Goal: Information Seeking & Learning: Learn about a topic

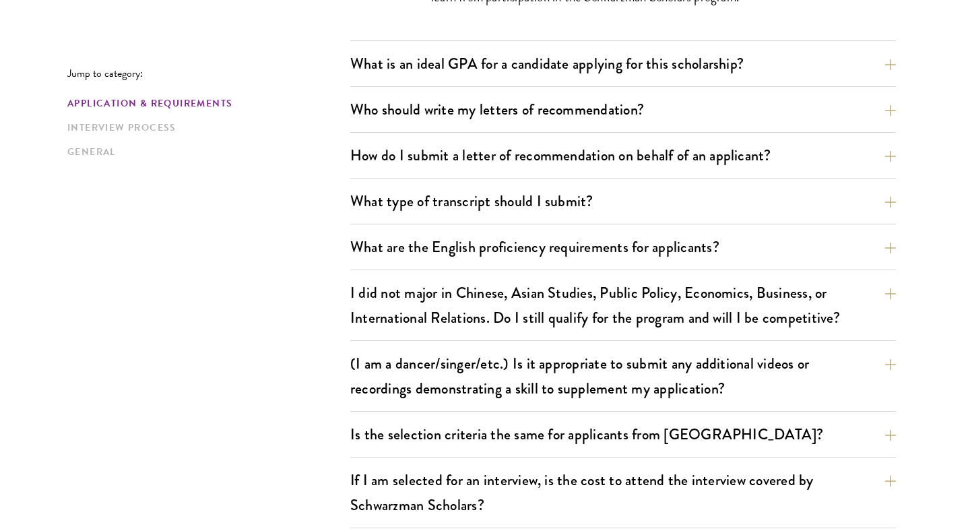
scroll to position [1108, 0]
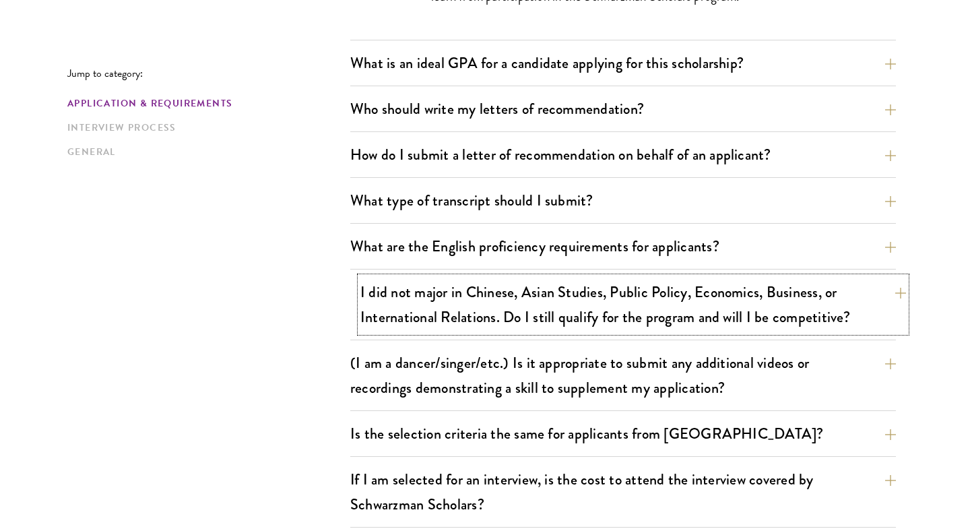
click at [426, 294] on button "I did not major in Chinese, Asian Studies, Public Policy, Economics, Business, …" at bounding box center [633, 304] width 546 height 55
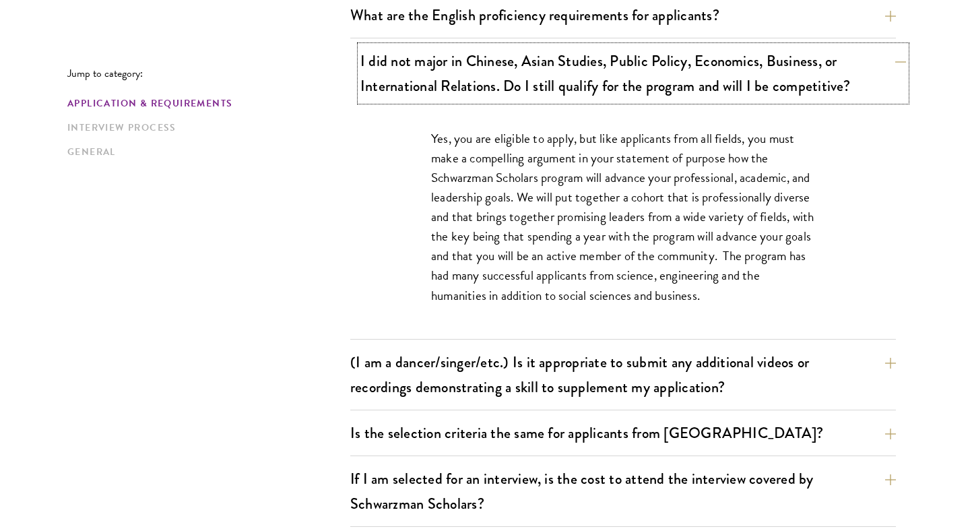
scroll to position [1149, 0]
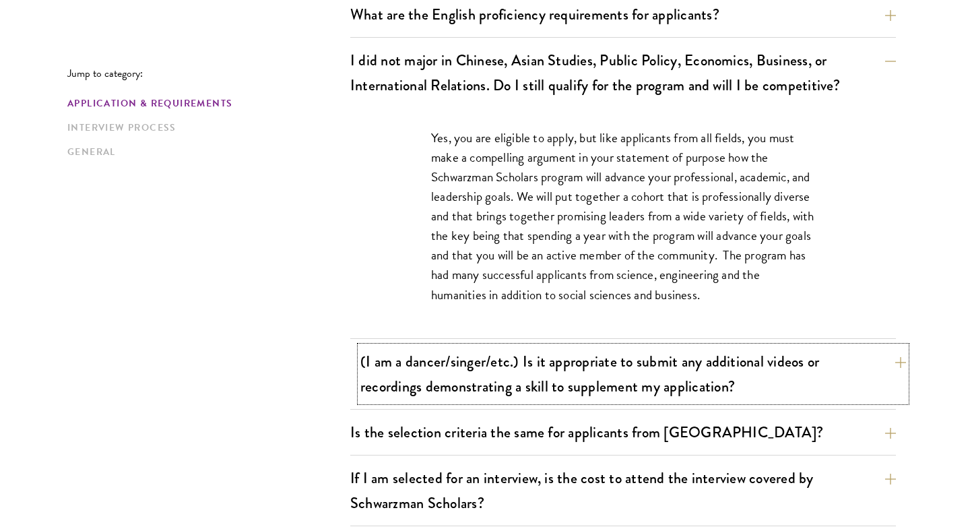
click at [437, 392] on button "(I am a dancer/singer/etc.) Is it appropriate to submit any additional videos o…" at bounding box center [633, 373] width 546 height 55
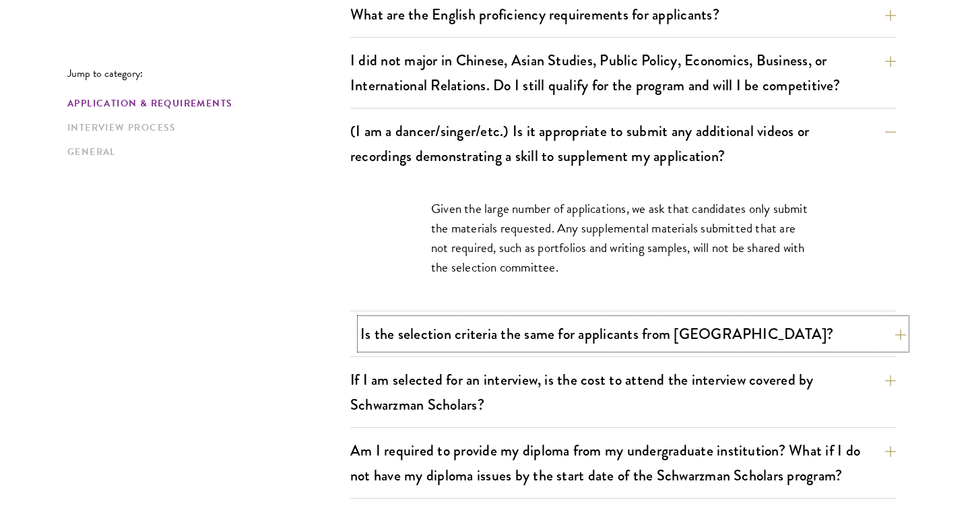
click at [488, 344] on button "Is the selection criteria the same for applicants from China?" at bounding box center [633, 334] width 546 height 30
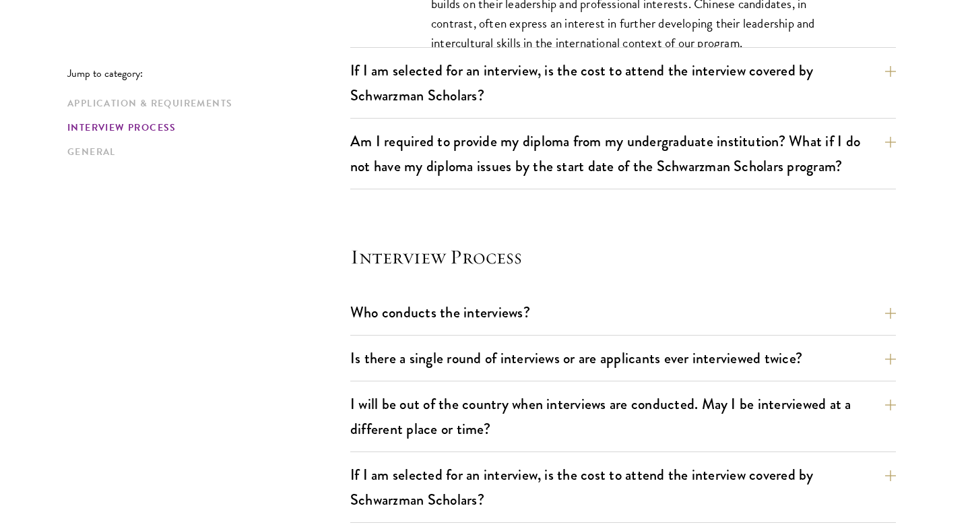
scroll to position [1570, 0]
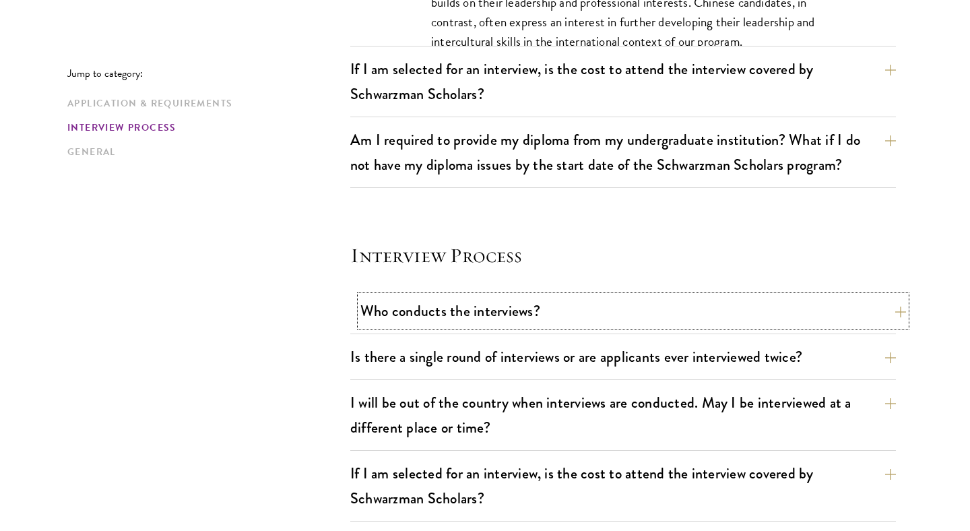
click at [459, 298] on button "Who conducts the interviews?" at bounding box center [633, 311] width 546 height 30
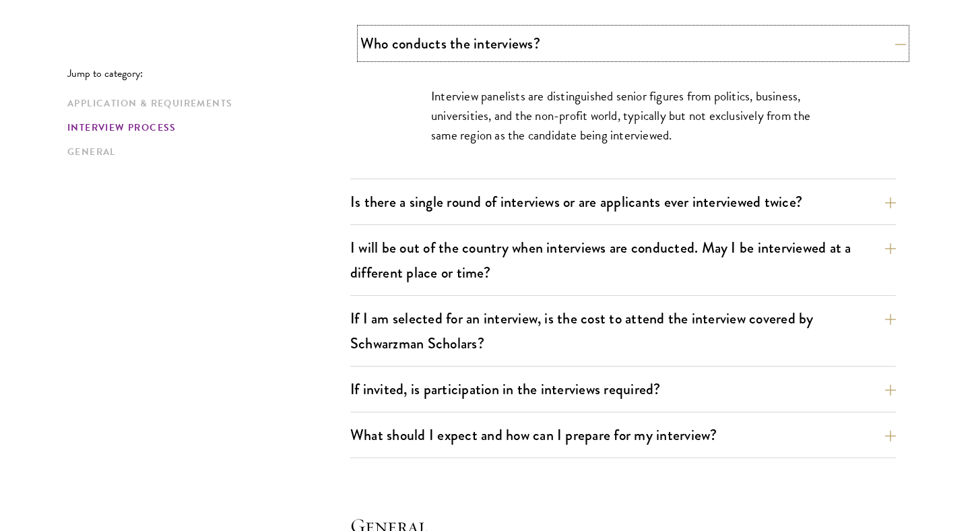
scroll to position [1597, 0]
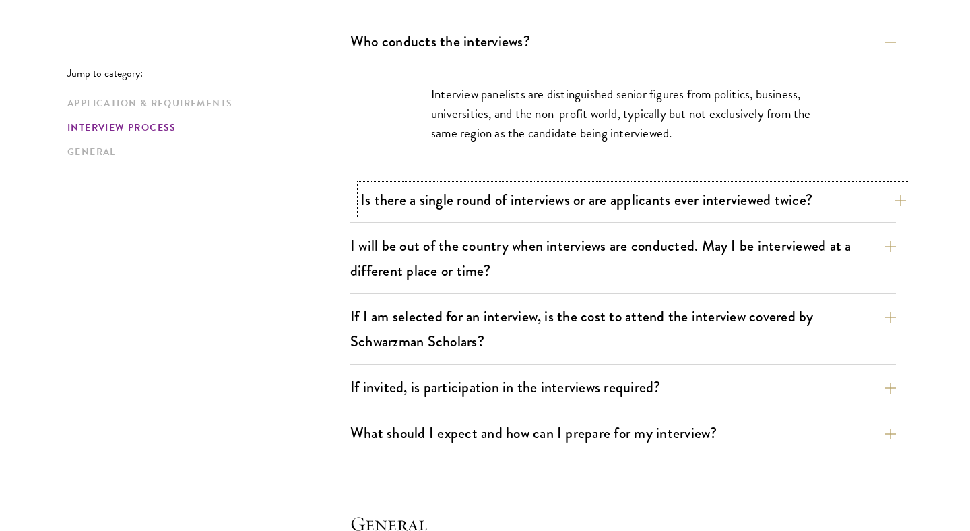
click at [484, 195] on button "Is there a single round of interviews or are applicants ever interviewed twice?" at bounding box center [633, 200] width 546 height 30
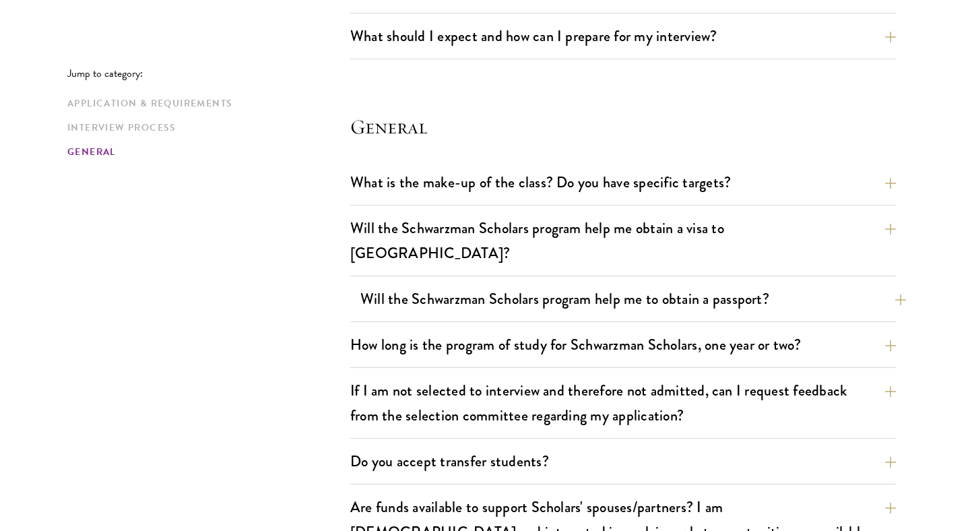
scroll to position [1994, 0]
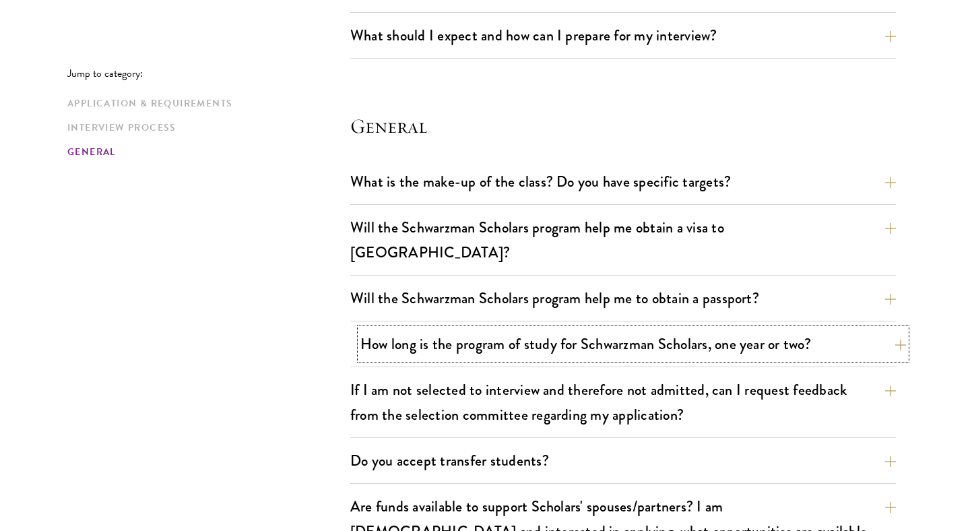
click at [443, 329] on button "How long is the program of study for Schwarzman Scholars, one year or two?" at bounding box center [633, 344] width 546 height 30
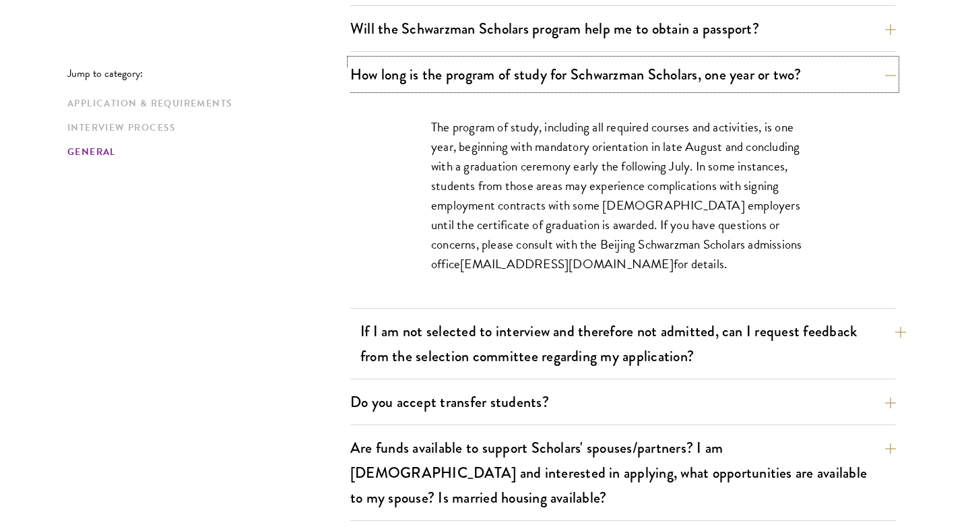
scroll to position [2210, 0]
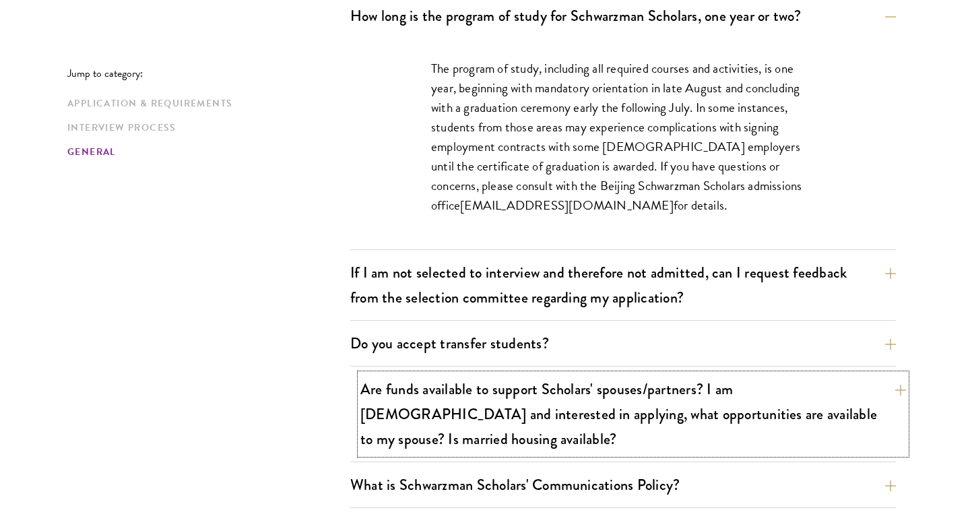
click at [438, 395] on button "Are funds available to support Scholars' spouses/partners? I am married and int…" at bounding box center [633, 414] width 546 height 80
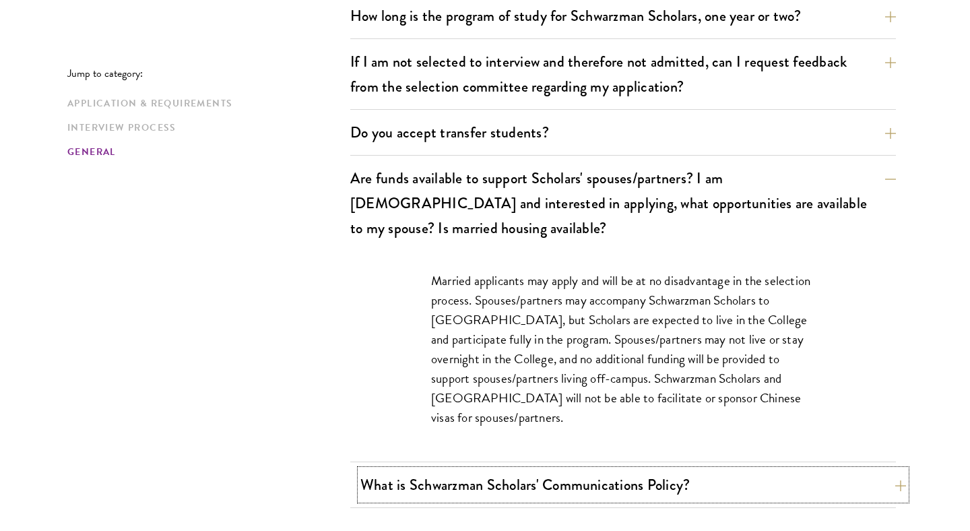
click at [437, 470] on button "What is Schwarzman Scholars' Communications Policy?" at bounding box center [633, 485] width 546 height 30
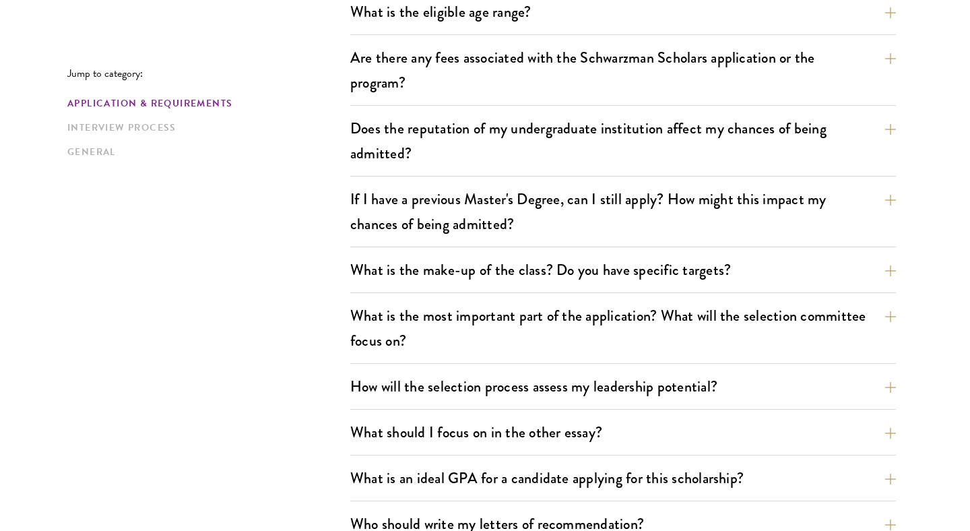
scroll to position [500, 0]
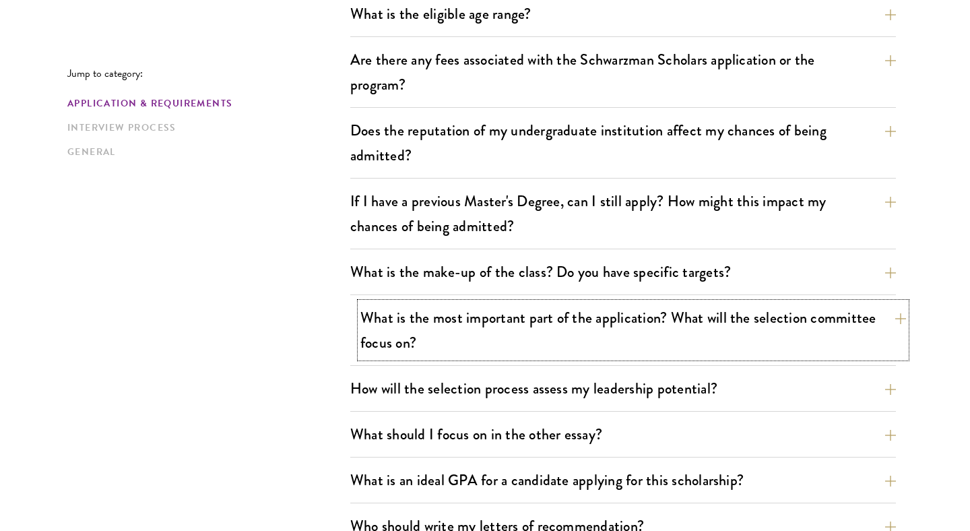
click at [397, 323] on button "What is the most important part of the application? What will the selection com…" at bounding box center [633, 329] width 546 height 55
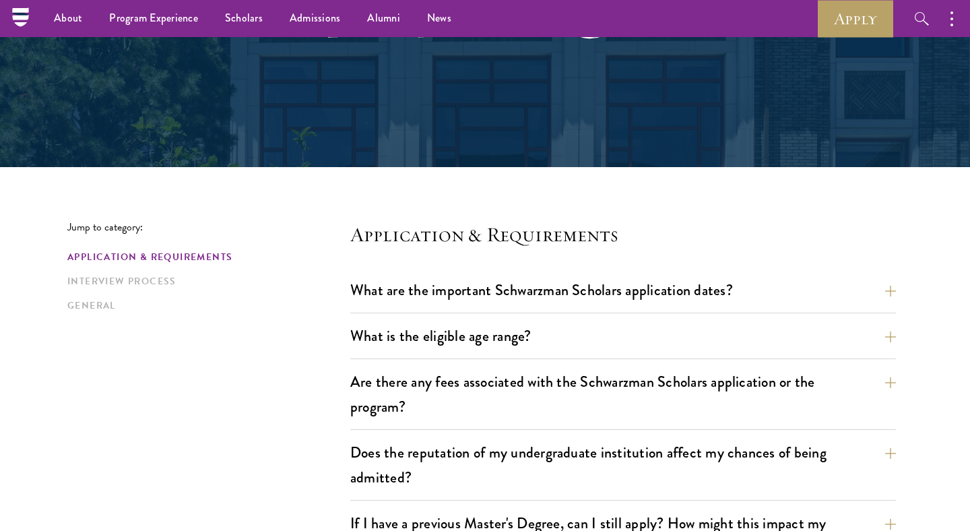
scroll to position [177, 0]
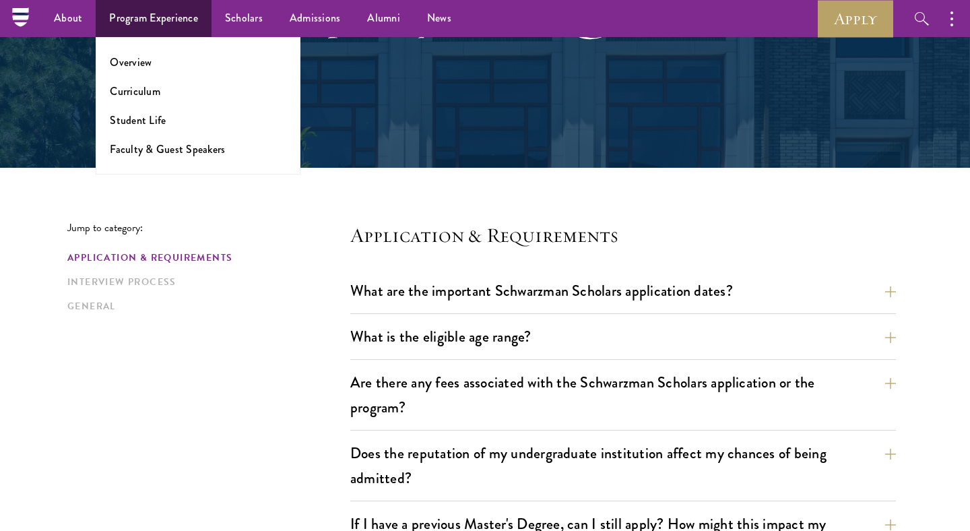
click at [141, 127] on ul "Overview Curriculum Student Life Faculty & Guest Speakers" at bounding box center [198, 105] width 205 height 137
click at [144, 121] on link "Student Life" at bounding box center [138, 120] width 56 height 15
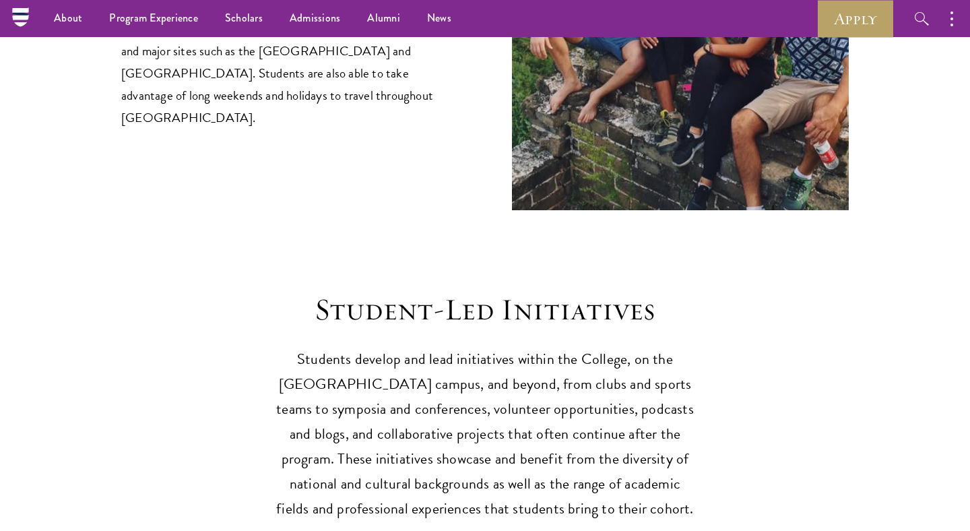
scroll to position [2828, 0]
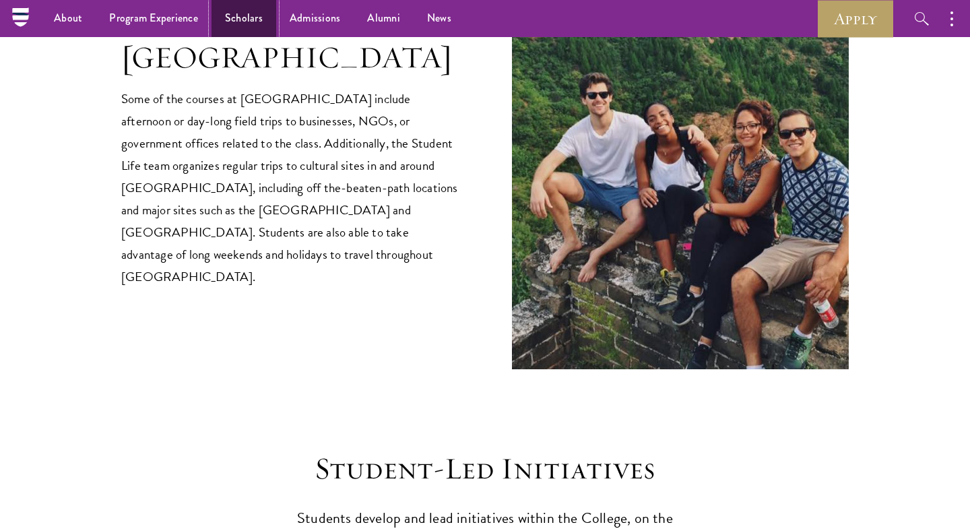
click at [238, 11] on link "Scholars" at bounding box center [244, 18] width 65 height 37
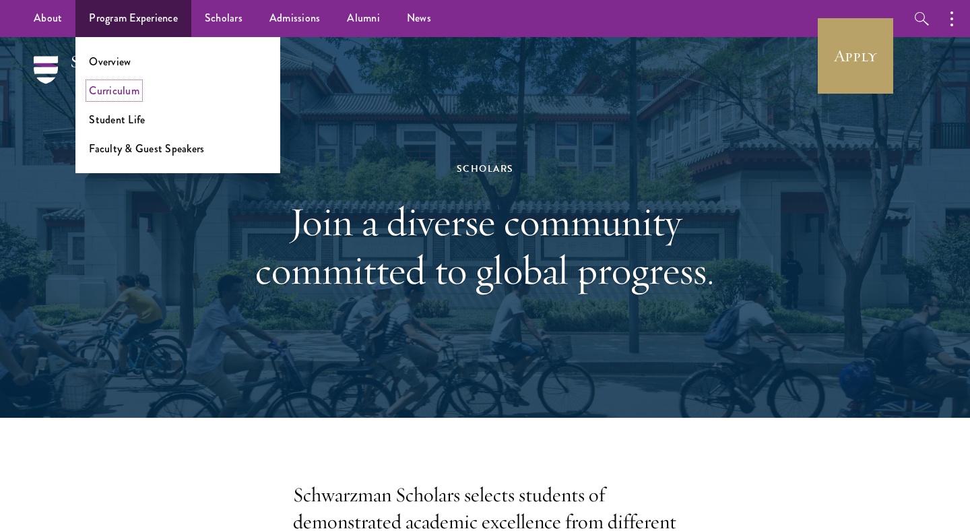
click at [101, 91] on link "Curriculum" at bounding box center [114, 90] width 51 height 15
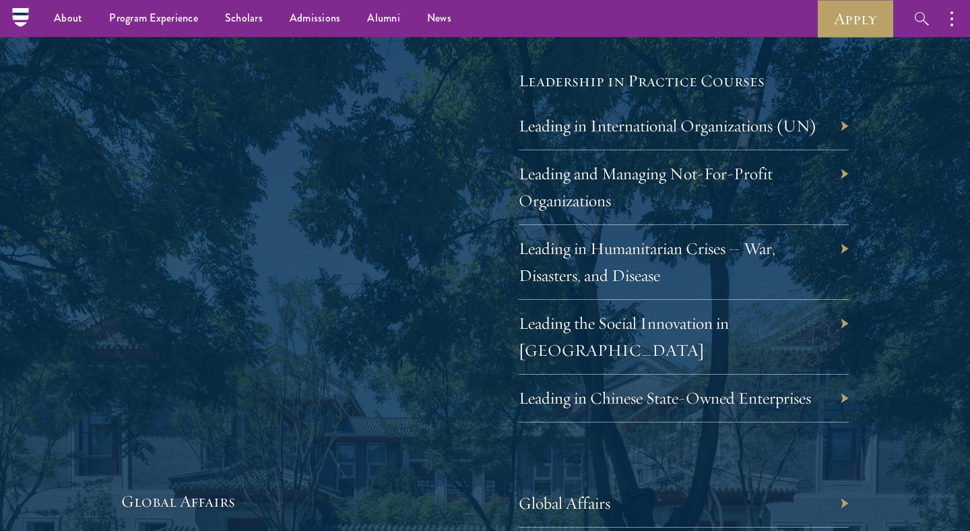
scroll to position [2749, 0]
click at [584, 325] on link "Leading the Social Innovation in [GEOGRAPHIC_DATA]" at bounding box center [634, 337] width 210 height 48
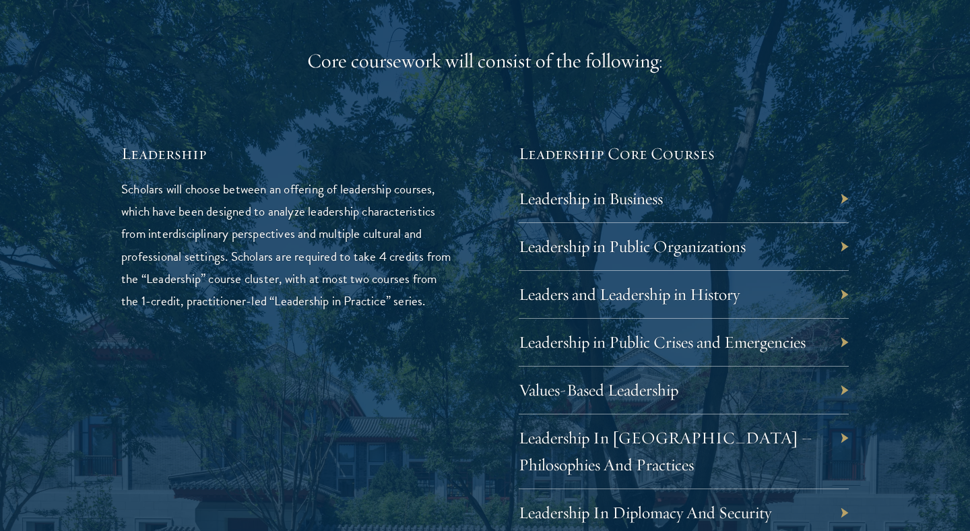
scroll to position [2163, 0]
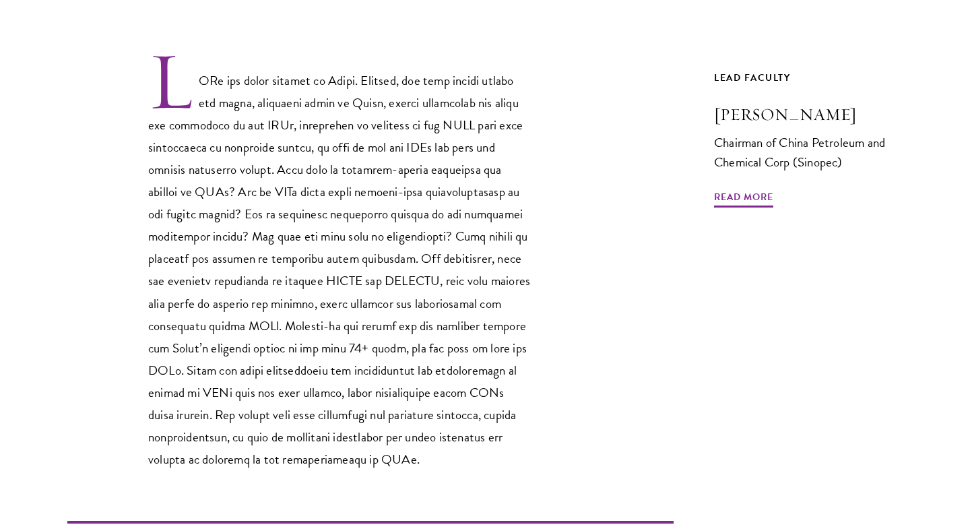
scroll to position [420, 0]
